Goal: Task Accomplishment & Management: Complete application form

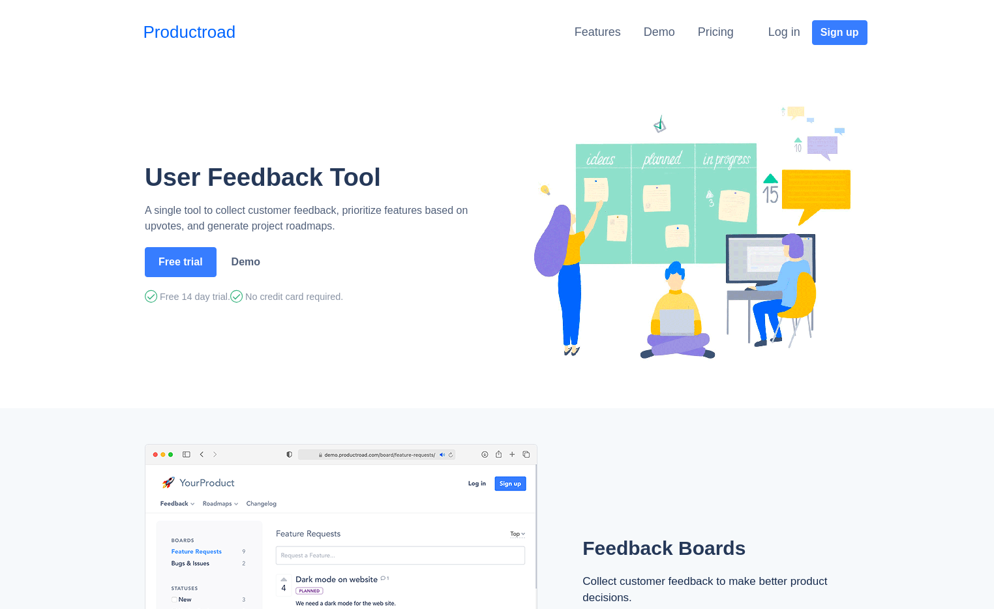
click at [734, 29] on li "Pricing" at bounding box center [727, 32] width 59 height 24
click at [718, 33] on link "Pricing" at bounding box center [716, 31] width 36 height 13
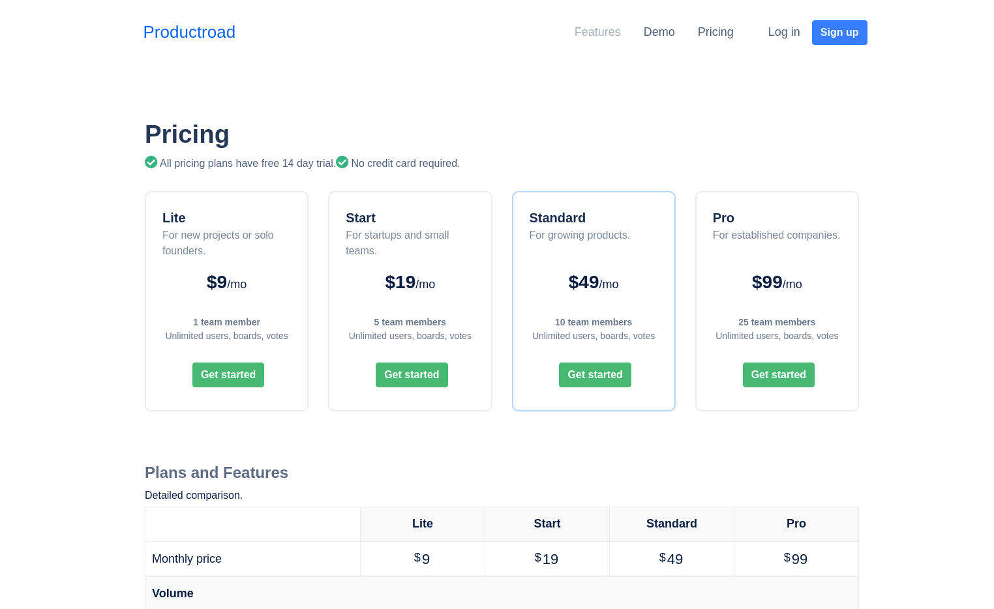
click at [583, 33] on link "Features" at bounding box center [598, 31] width 46 height 13
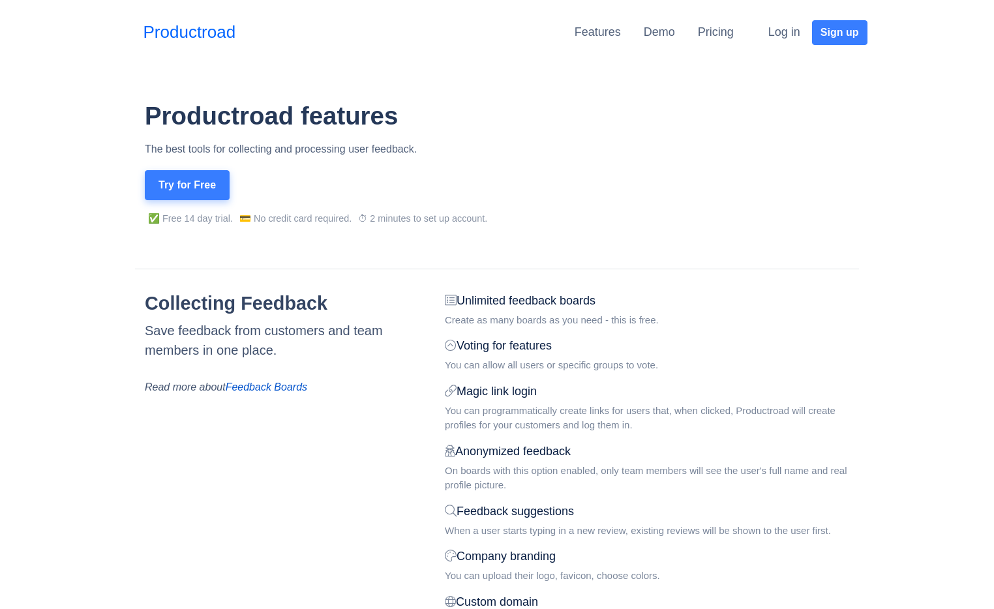
click at [206, 183] on button "Try for Free" at bounding box center [187, 185] width 85 height 30
click at [230, 35] on link "Productroad" at bounding box center [190, 32] width 93 height 25
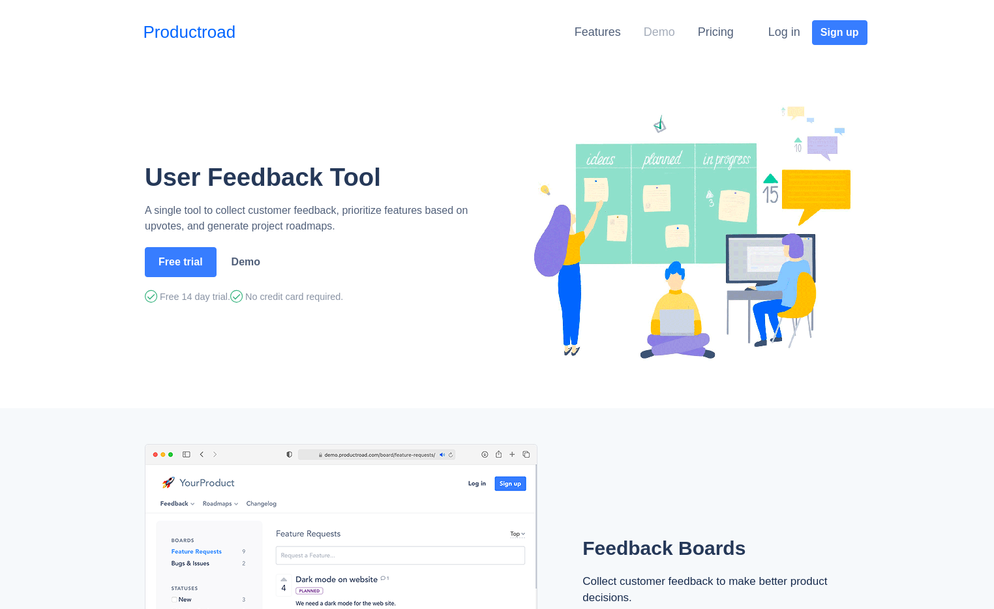
click at [667, 33] on link "Demo" at bounding box center [659, 31] width 31 height 13
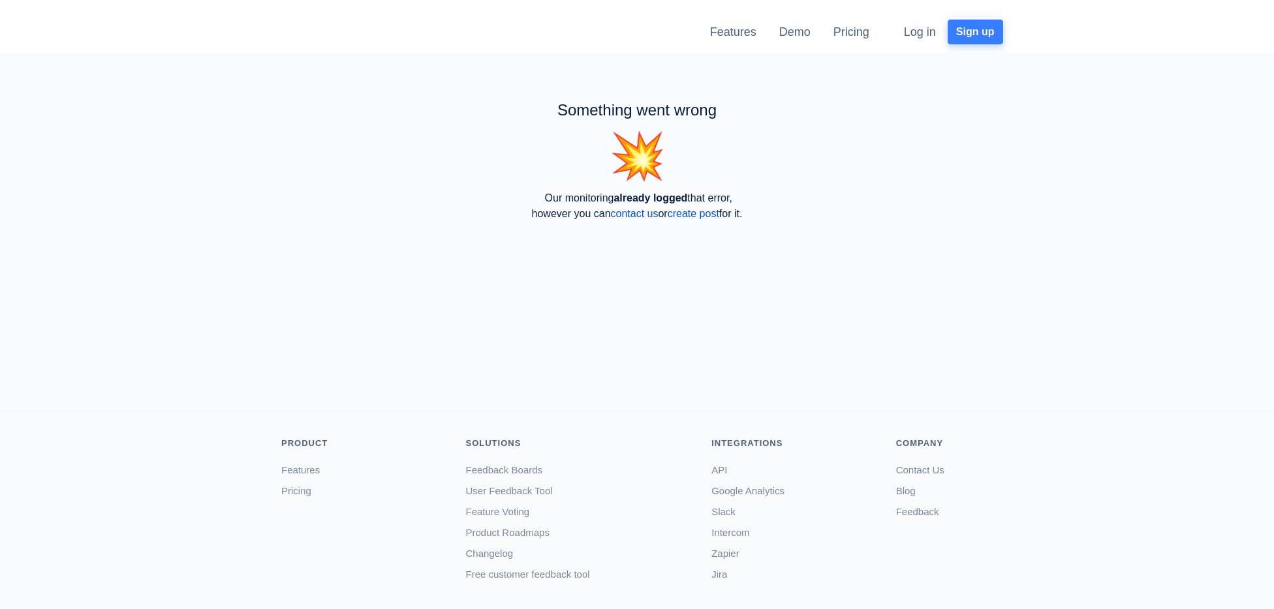
click at [973, 28] on button "Sign up" at bounding box center [974, 32] width 55 height 25
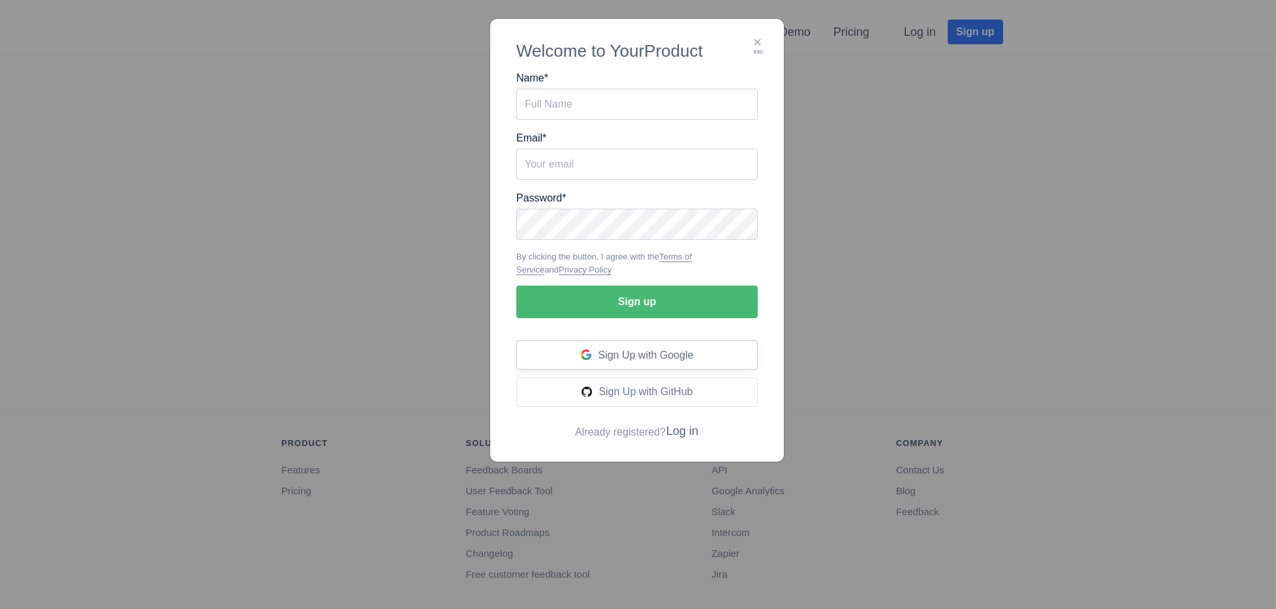
click at [613, 346] on div "Sign Up with Google" at bounding box center [636, 355] width 241 height 29
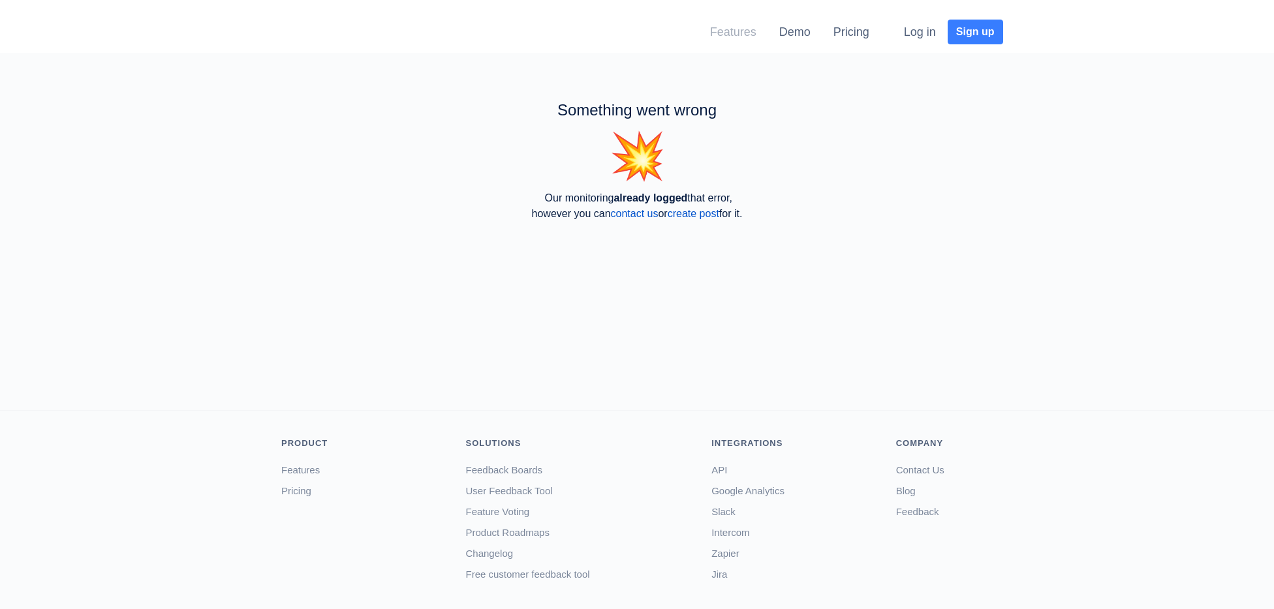
click at [729, 29] on link "Features" at bounding box center [733, 31] width 46 height 13
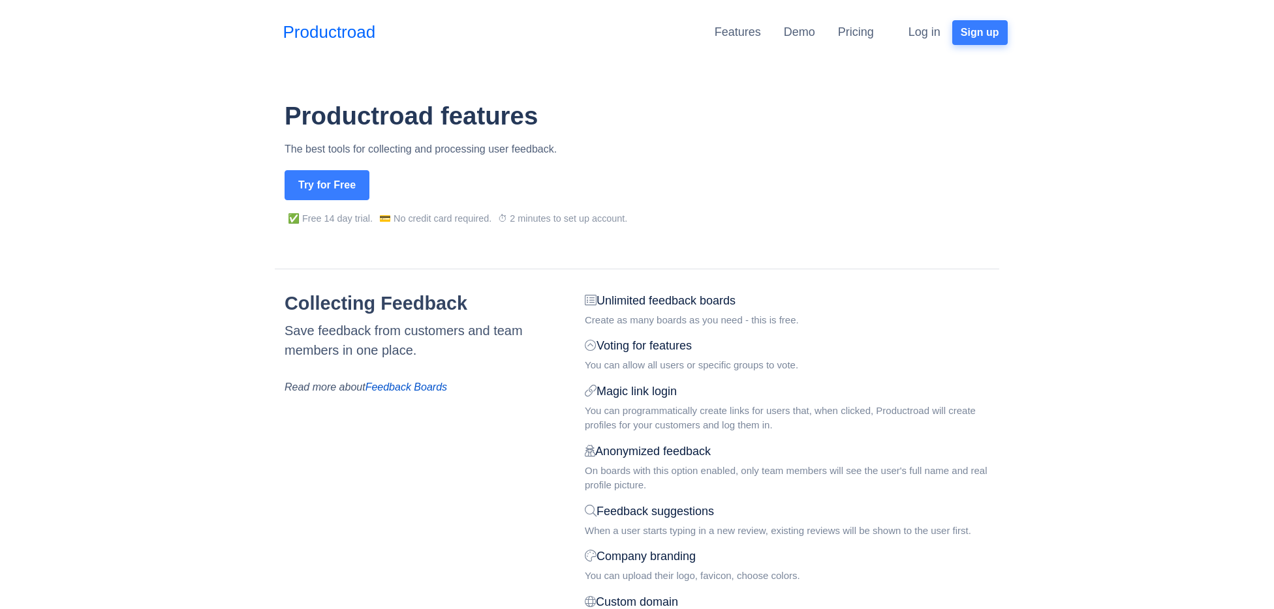
click at [1006, 43] on button "Sign up" at bounding box center [979, 32] width 55 height 25
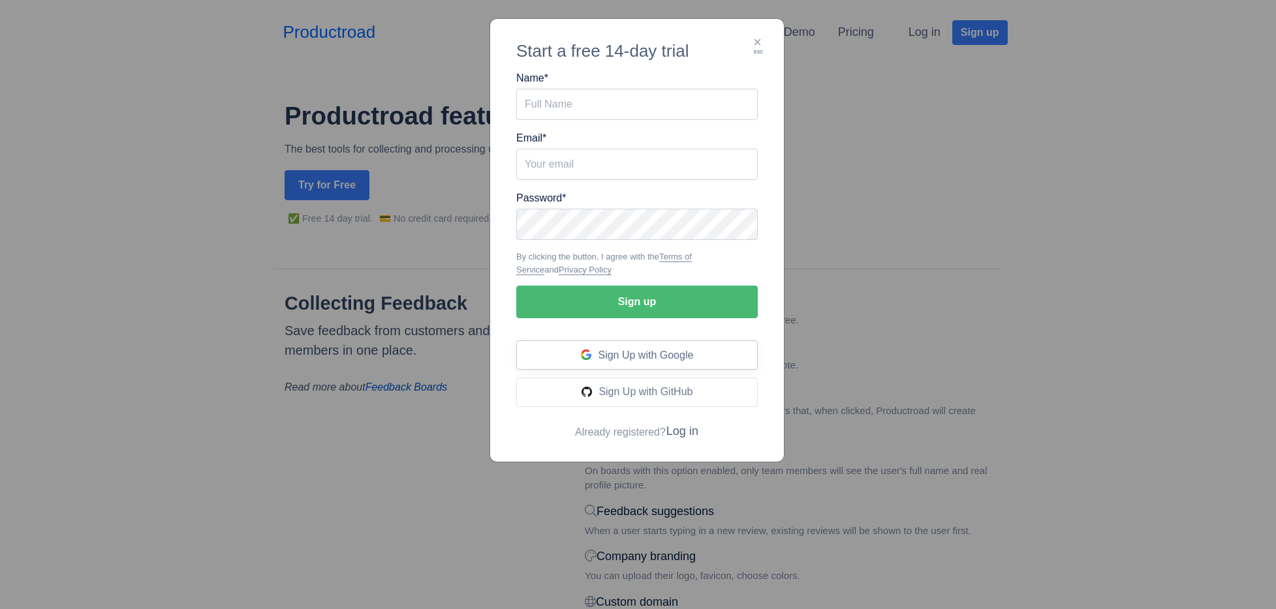
click at [653, 356] on span "Sign Up with Google" at bounding box center [645, 355] width 95 height 11
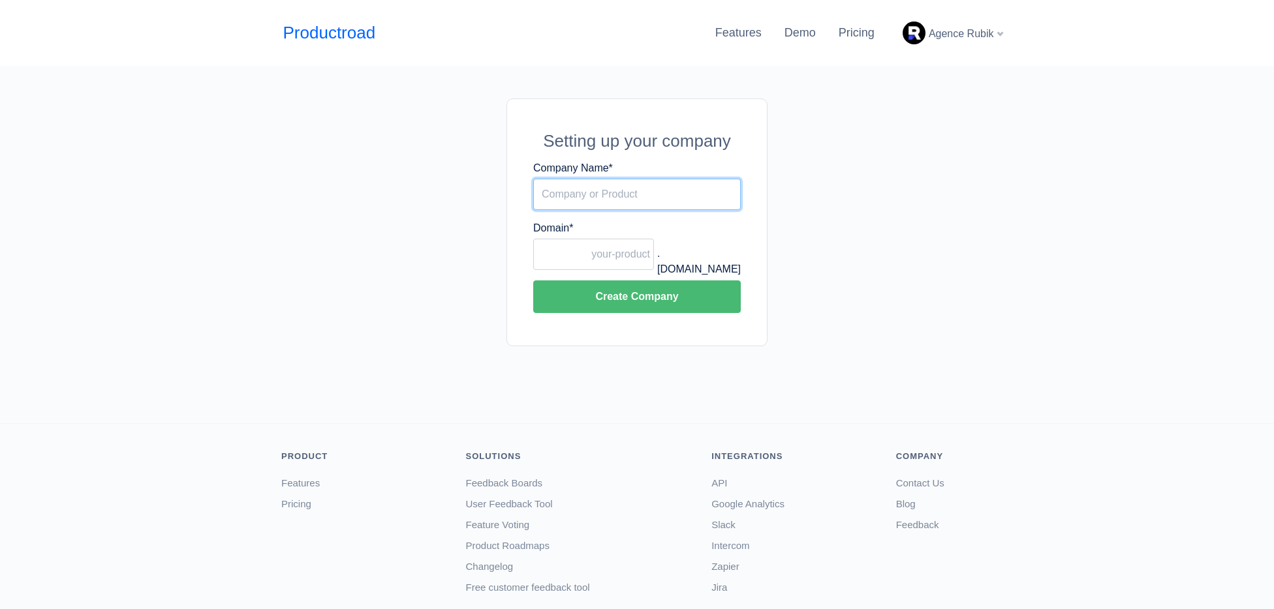
click at [627, 200] on input "Company Name *" at bounding box center [637, 194] width 208 height 31
click at [615, 195] on input "Infosign Media" at bounding box center [637, 194] width 208 height 31
type input "ServTV"
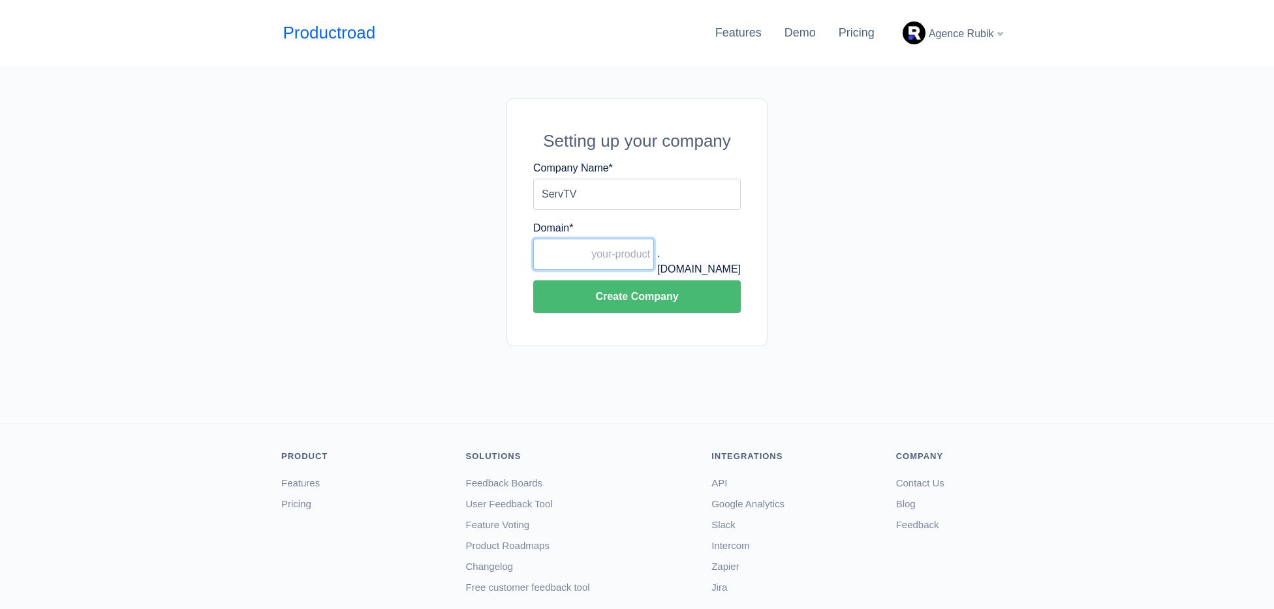
click at [629, 254] on input "Domain *" at bounding box center [593, 254] width 121 height 31
type input "servtv"
click at [651, 296] on button "Create Company" at bounding box center [637, 296] width 208 height 33
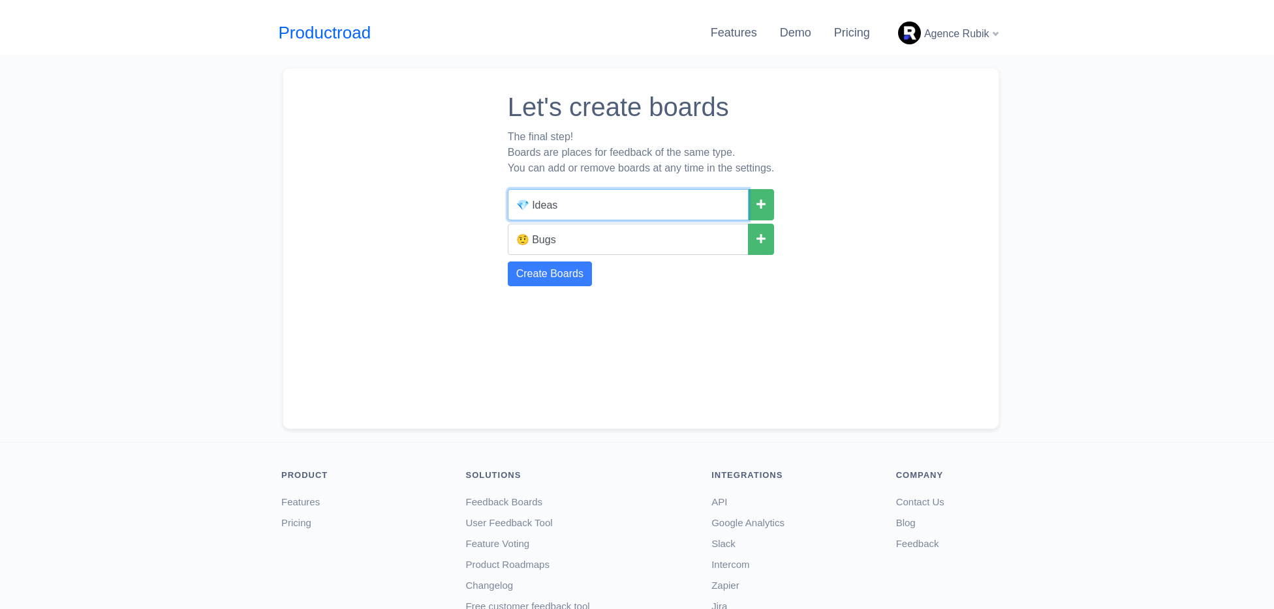
click at [570, 207] on input "💎 Ideas" at bounding box center [628, 204] width 241 height 31
click at [523, 206] on input "💎 Ideas" at bounding box center [628, 204] width 241 height 31
click at [538, 206] on input "💎 Ideas" at bounding box center [628, 204] width 241 height 31
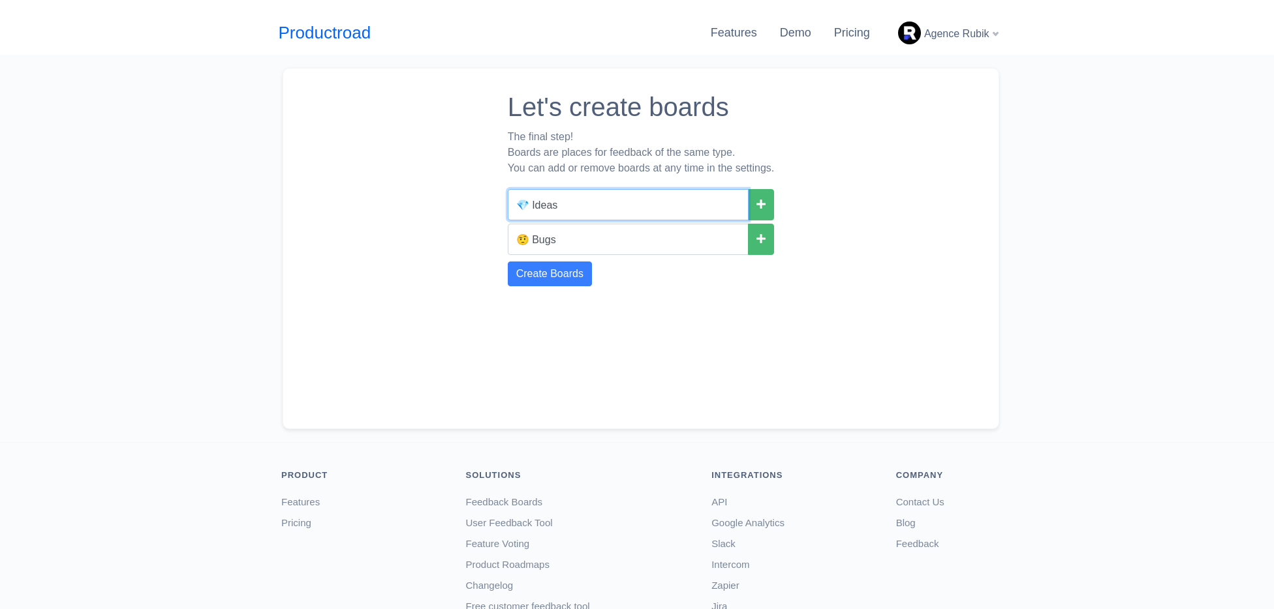
click at [538, 206] on input "💎 Ideas" at bounding box center [628, 204] width 241 height 31
click at [538, 202] on input "💎 Ideas" at bounding box center [628, 204] width 241 height 31
click at [529, 204] on input "💎 Fonctionnalités" at bounding box center [628, 204] width 241 height 31
type input "💎 Fonctionnalités"
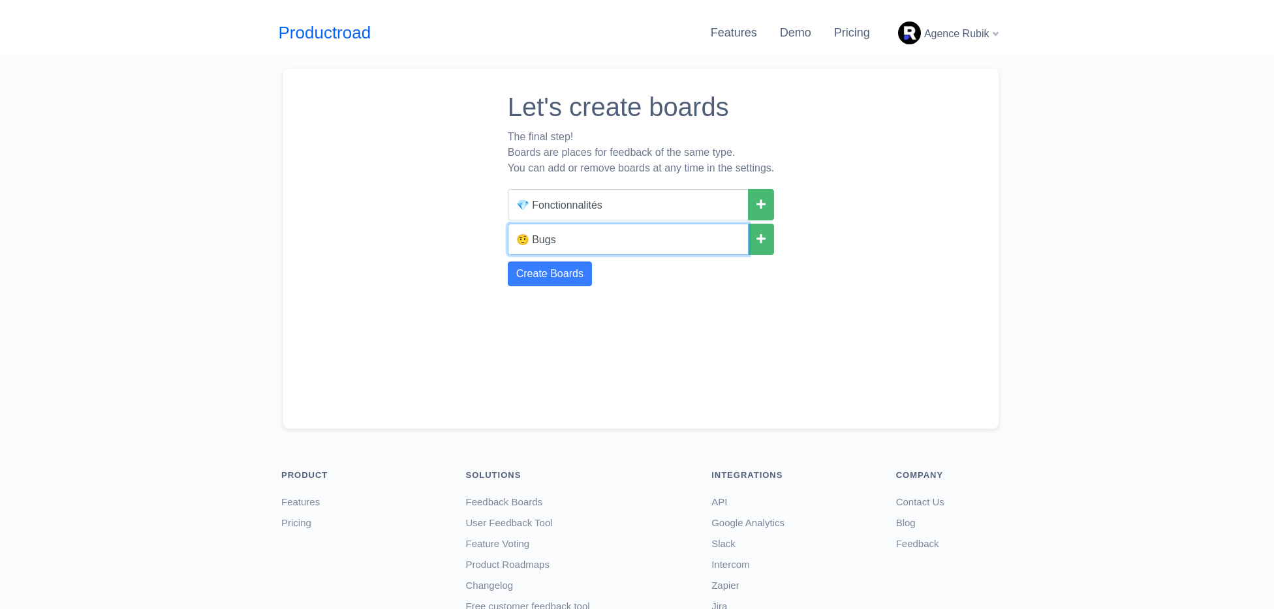
click at [596, 231] on input "🤨 Bugs" at bounding box center [628, 239] width 241 height 31
click at [765, 240] on icon at bounding box center [760, 238] width 9 height 10
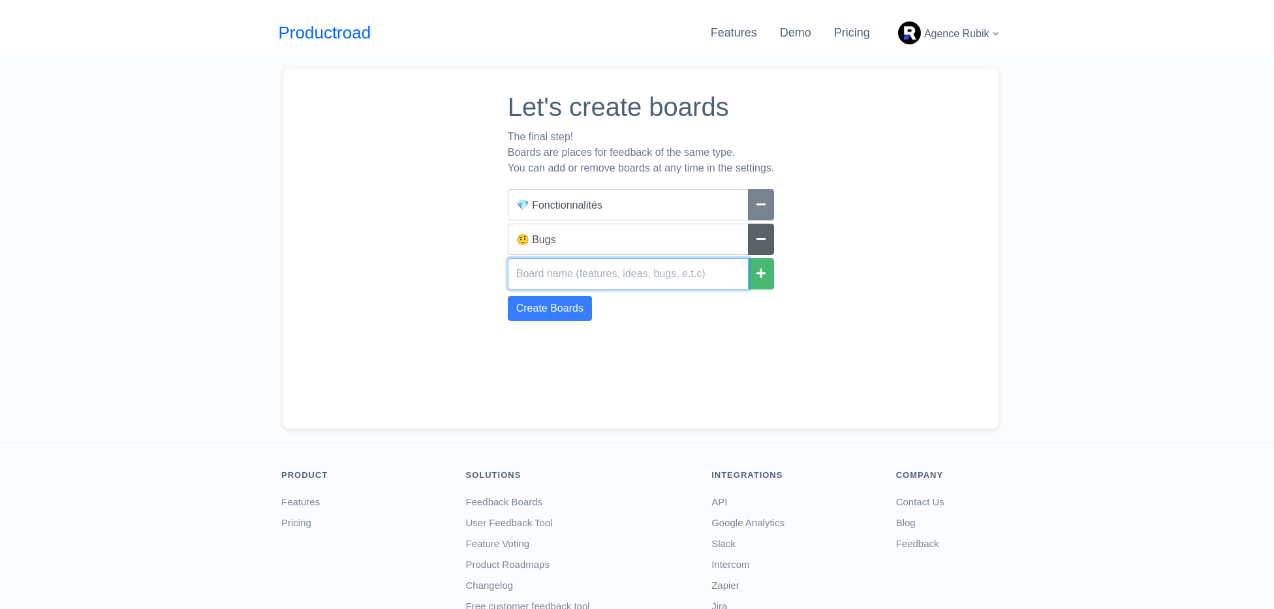
click at [553, 271] on input "text" at bounding box center [628, 273] width 241 height 31
click at [514, 272] on input "Vidéos" at bounding box center [628, 273] width 241 height 31
type input "🎬 Vidéos"
click at [683, 330] on div "Let's create boards The final step! Boards are places for feedback of the same …" at bounding box center [641, 249] width 267 height 334
drag, startPoint x: 529, startPoint y: 271, endPoint x: 534, endPoint y: 275, distance: 6.9
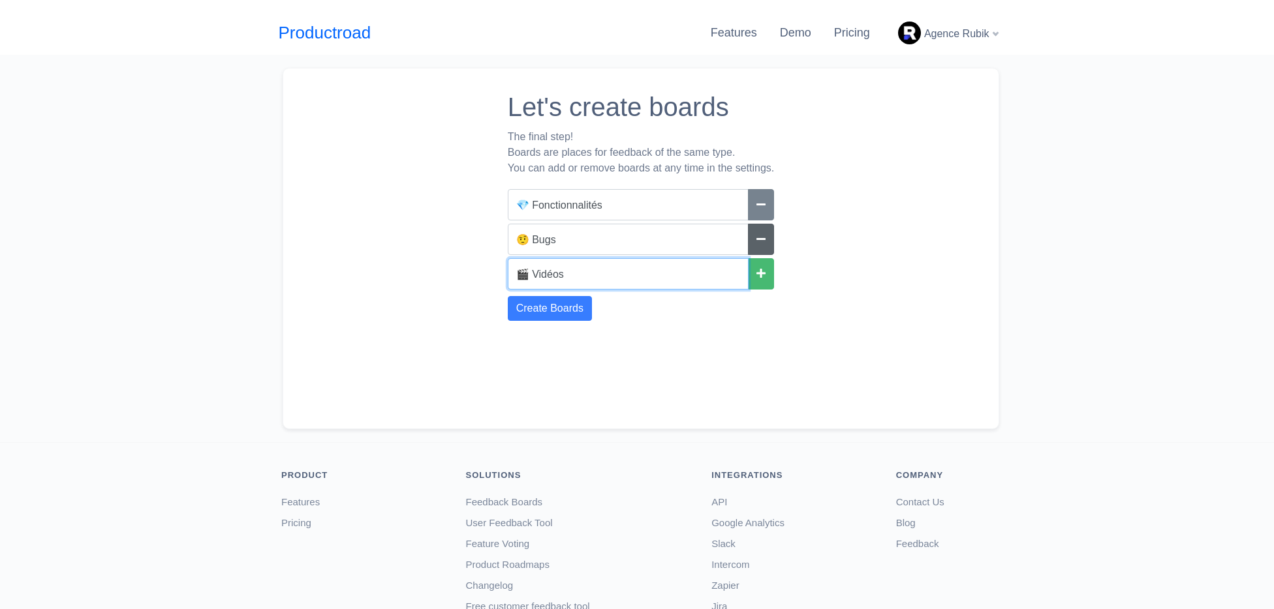
click at [529, 271] on input "🎬 Vidéos" at bounding box center [628, 273] width 241 height 31
click at [575, 277] on input "🎬 Vidéos" at bounding box center [628, 273] width 241 height 31
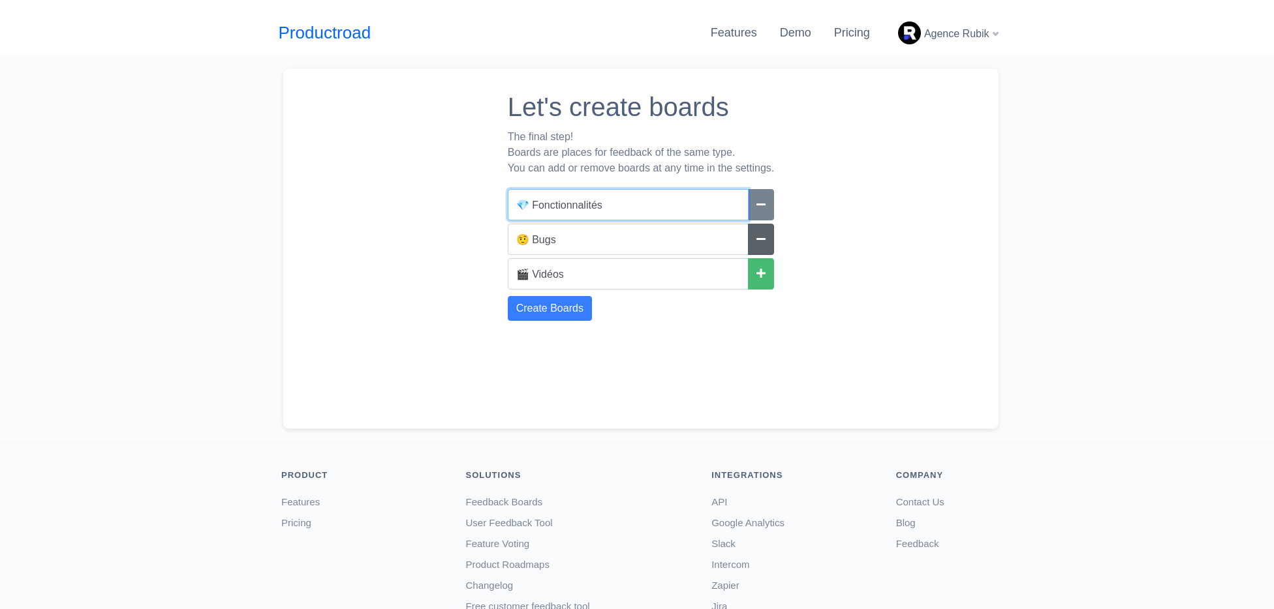
click at [529, 206] on input "💎 Fonctionnalités" at bounding box center [628, 204] width 241 height 31
type input "💎 Nouvelles fonctionnalités"
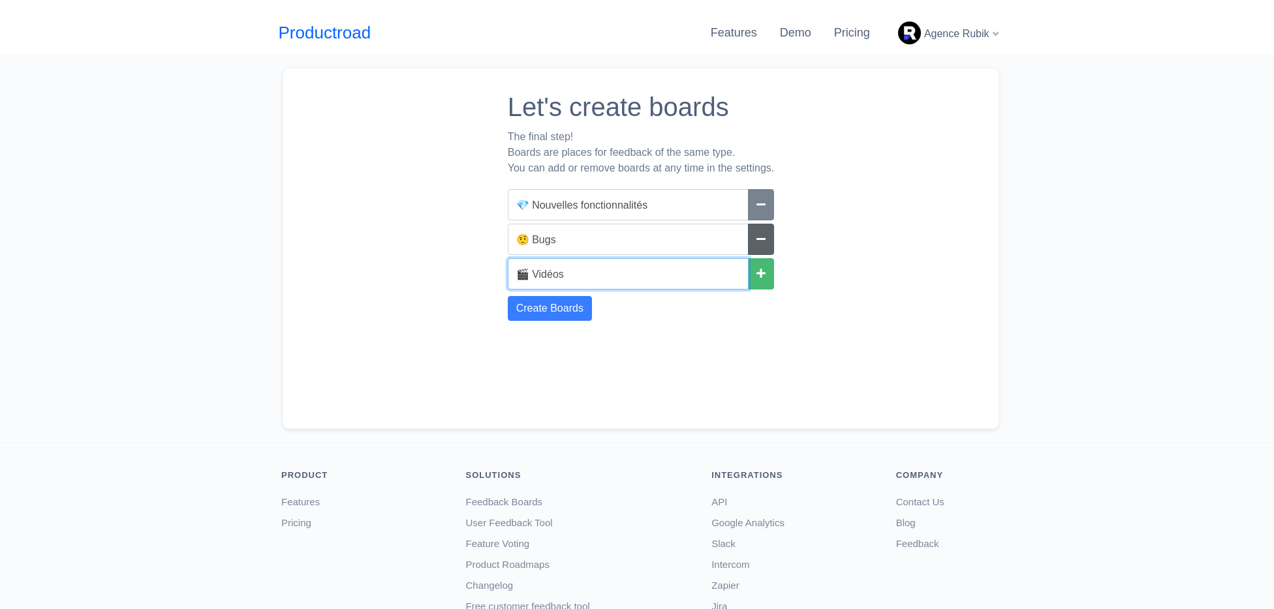
click at [566, 276] on input "🎬 Vidéos" at bounding box center [628, 273] width 241 height 31
click at [531, 273] on input "🎬 Vidéos" at bounding box center [628, 273] width 241 height 31
type input "🎬 Nouvelles vidéos"
click at [768, 277] on button at bounding box center [761, 273] width 26 height 31
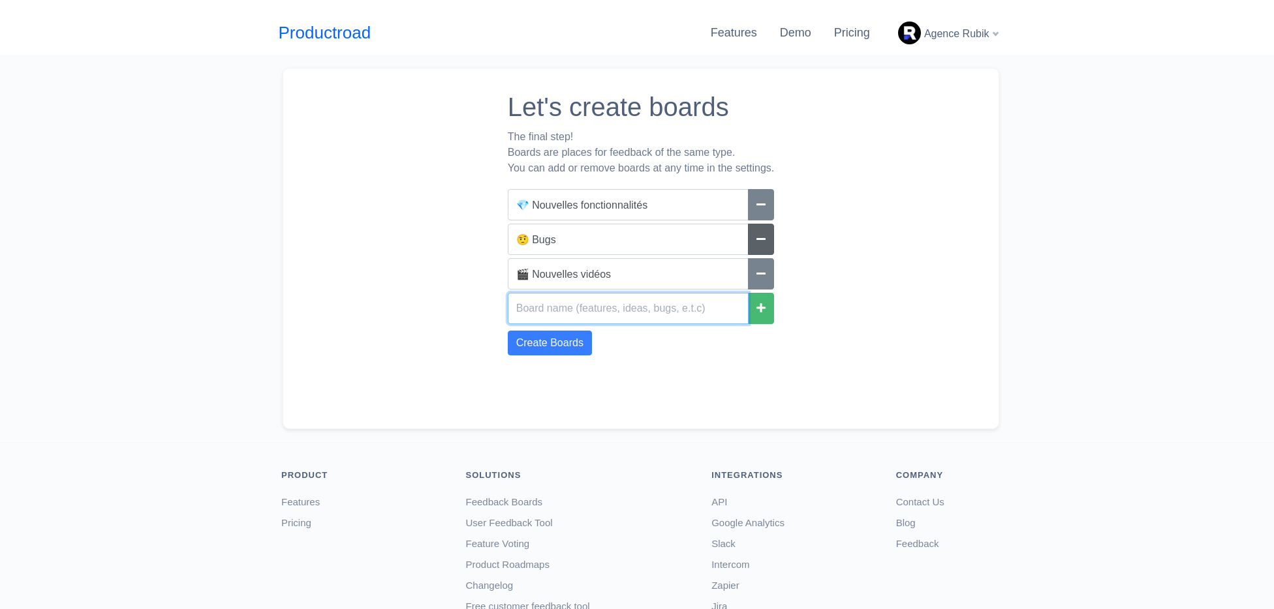
click at [593, 315] on input "text" at bounding box center [628, 308] width 241 height 31
click at [594, 278] on input "🎬 Nouvelles vidéos" at bounding box center [628, 273] width 241 height 31
click at [580, 305] on input "text" at bounding box center [628, 308] width 241 height 31
paste input "vidéos"
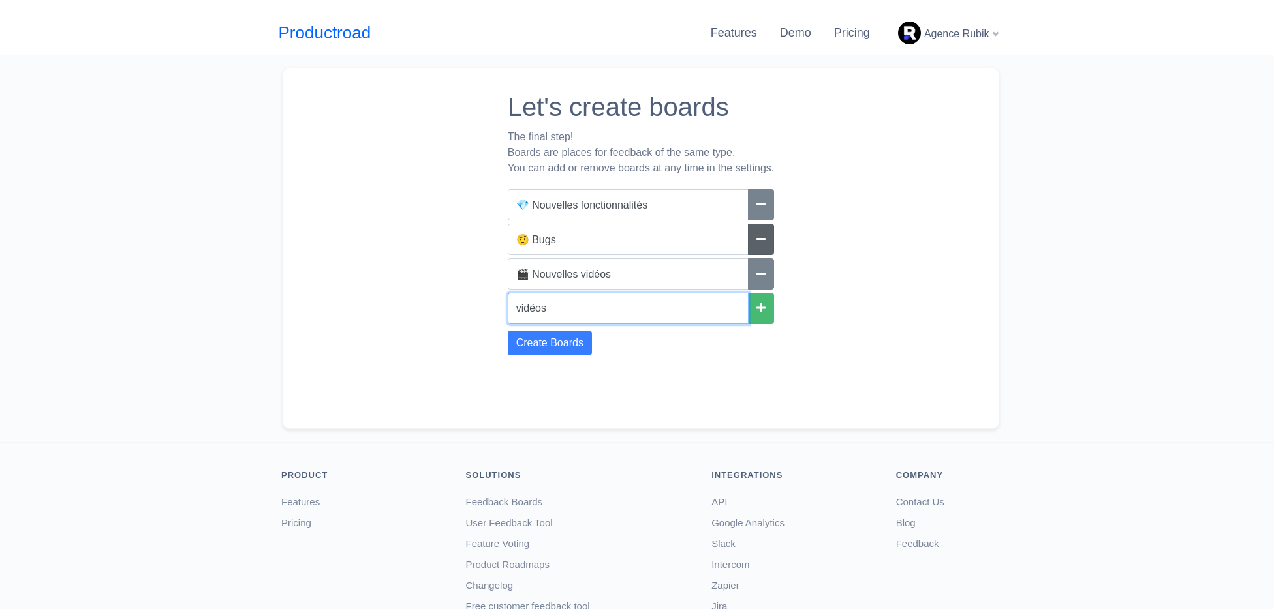
click at [518, 309] on input "vidéos" at bounding box center [628, 308] width 241 height 31
click at [516, 310] on input "vidéos" at bounding box center [628, 308] width 241 height 31
click at [581, 311] on input "Problème sur les vidéos" at bounding box center [628, 308] width 241 height 31
click at [652, 308] on input "Problème sur une vidéos" at bounding box center [628, 308] width 241 height 31
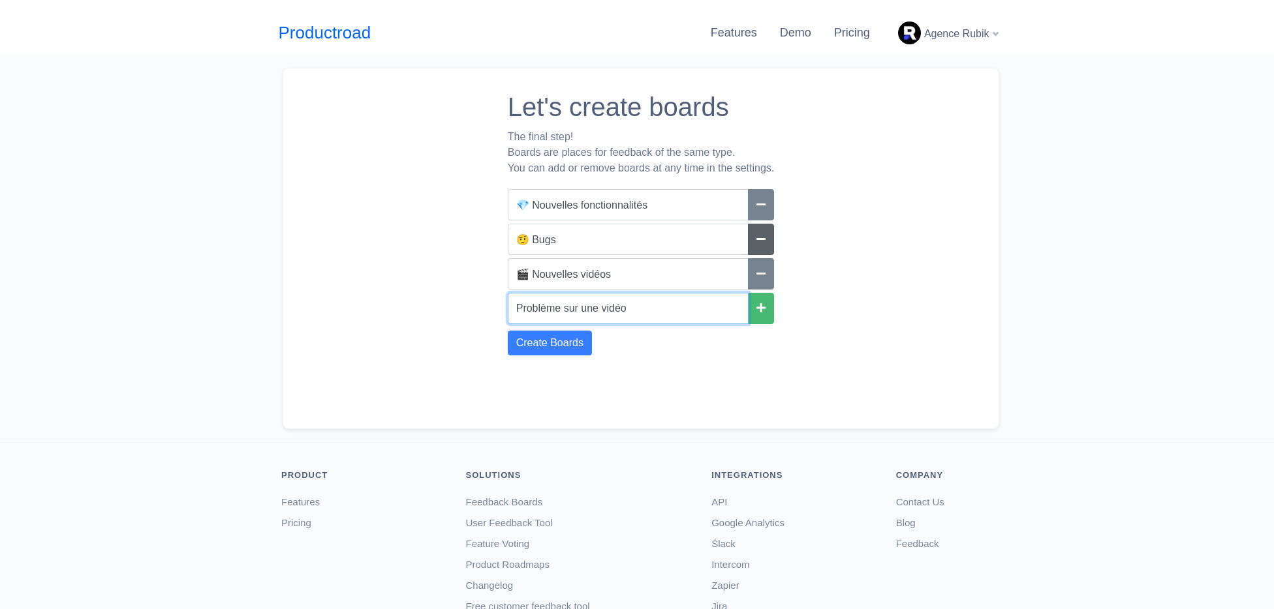
click at [517, 307] on input "Problème sur une vidéo" at bounding box center [628, 308] width 241 height 31
click at [515, 307] on input "Problème sur une vidéo" at bounding box center [628, 308] width 241 height 31
click at [515, 309] on input "Problème sur une vidéo" at bounding box center [628, 308] width 241 height 31
click at [544, 314] on input "Problème sur une vidéo" at bounding box center [628, 308] width 241 height 31
click at [516, 309] on input "Problème sur une vidéo" at bounding box center [628, 308] width 241 height 31
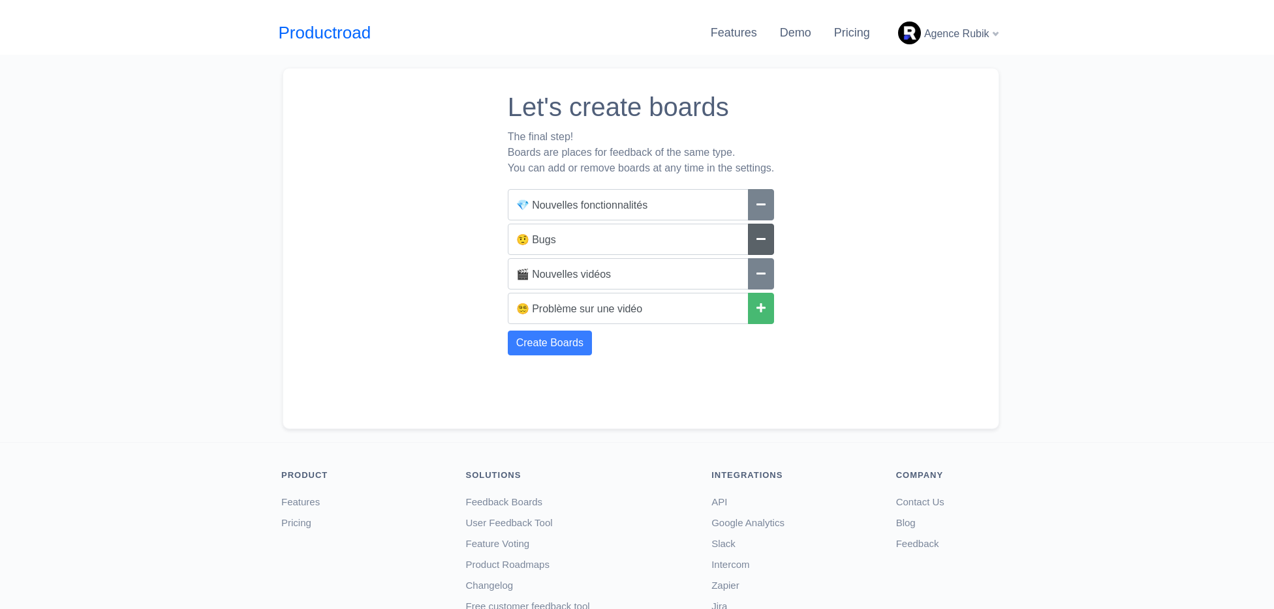
click at [657, 365] on div "Let's create boards The final step! Boards are places for feedback of the same …" at bounding box center [641, 249] width 267 height 334
click at [527, 309] on input "😵‍💫 Problème sur une vidéo" at bounding box center [628, 308] width 241 height 31
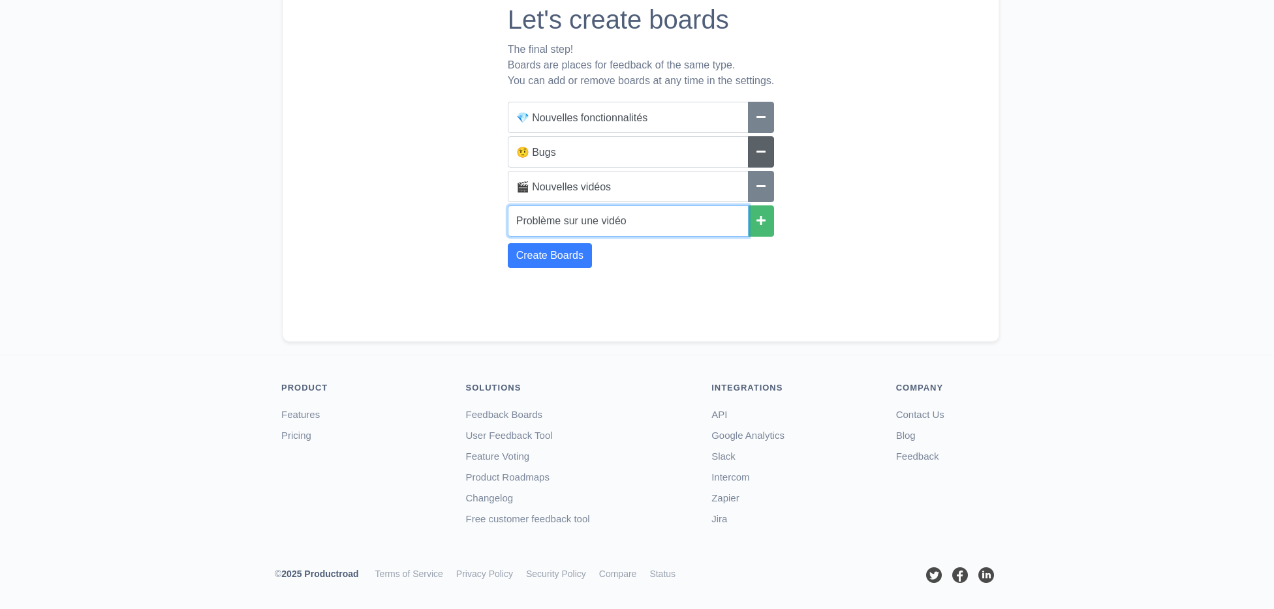
scroll to position [89, 0]
click at [512, 218] on input "Problème sur une vidéo" at bounding box center [628, 219] width 241 height 31
type input "👀 Problème sur une vidéo"
click at [555, 259] on button "Create Boards" at bounding box center [550, 253] width 84 height 25
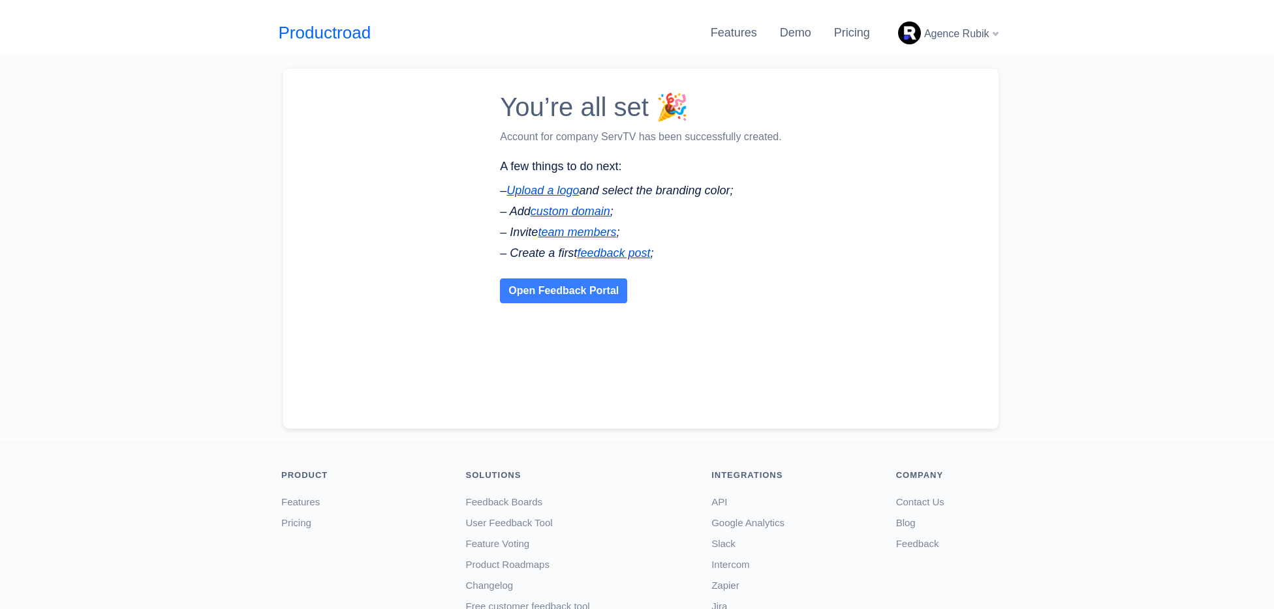
click at [693, 355] on div "You’re all set 🎉 Account for company ServTV has been successfully created. A fe…" at bounding box center [640, 249] width 281 height 334
click at [540, 292] on link "Open Feedback Portal" at bounding box center [563, 290] width 126 height 23
